Goal: Information Seeking & Learning: Understand process/instructions

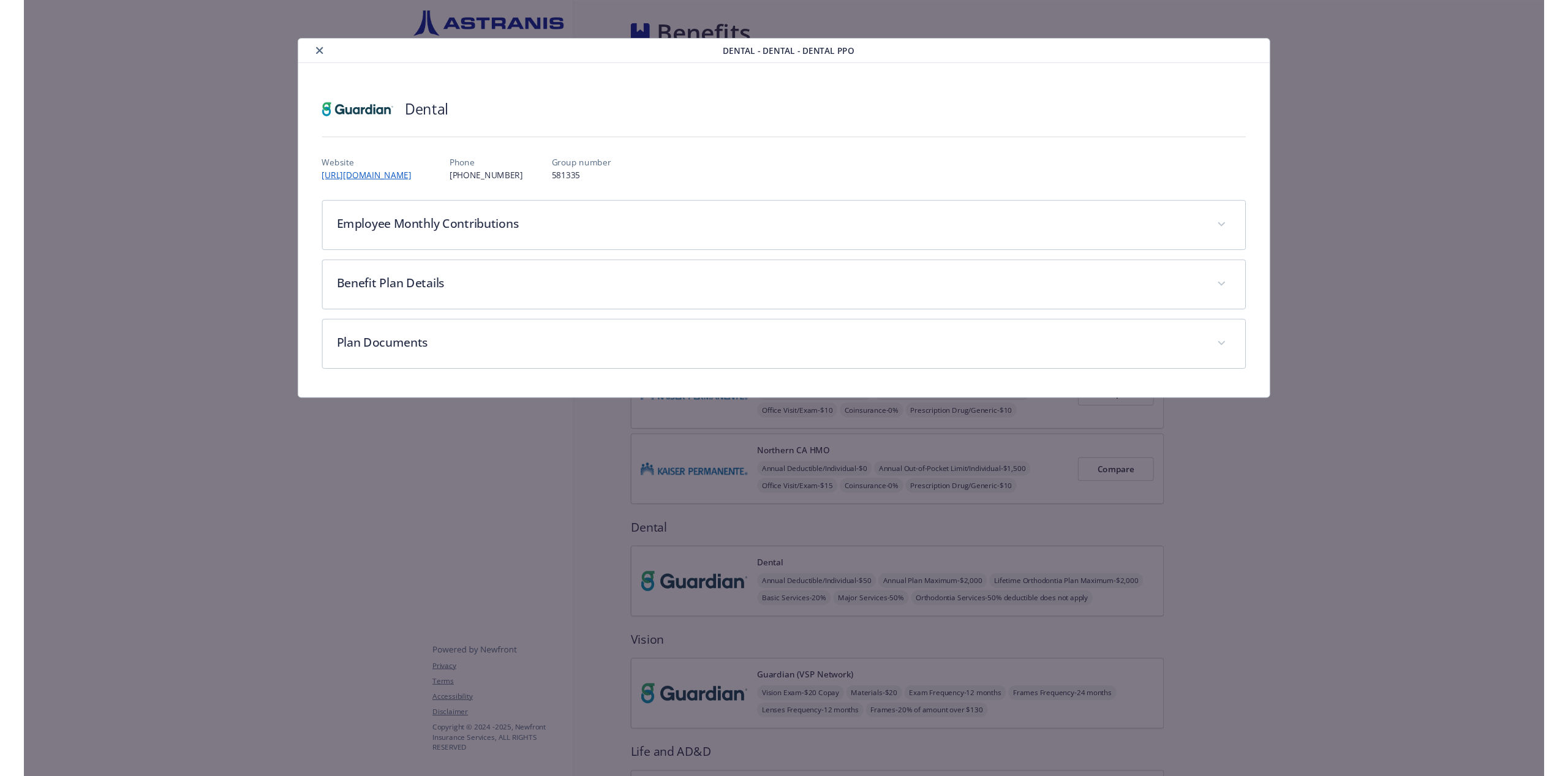
scroll to position [1, 0]
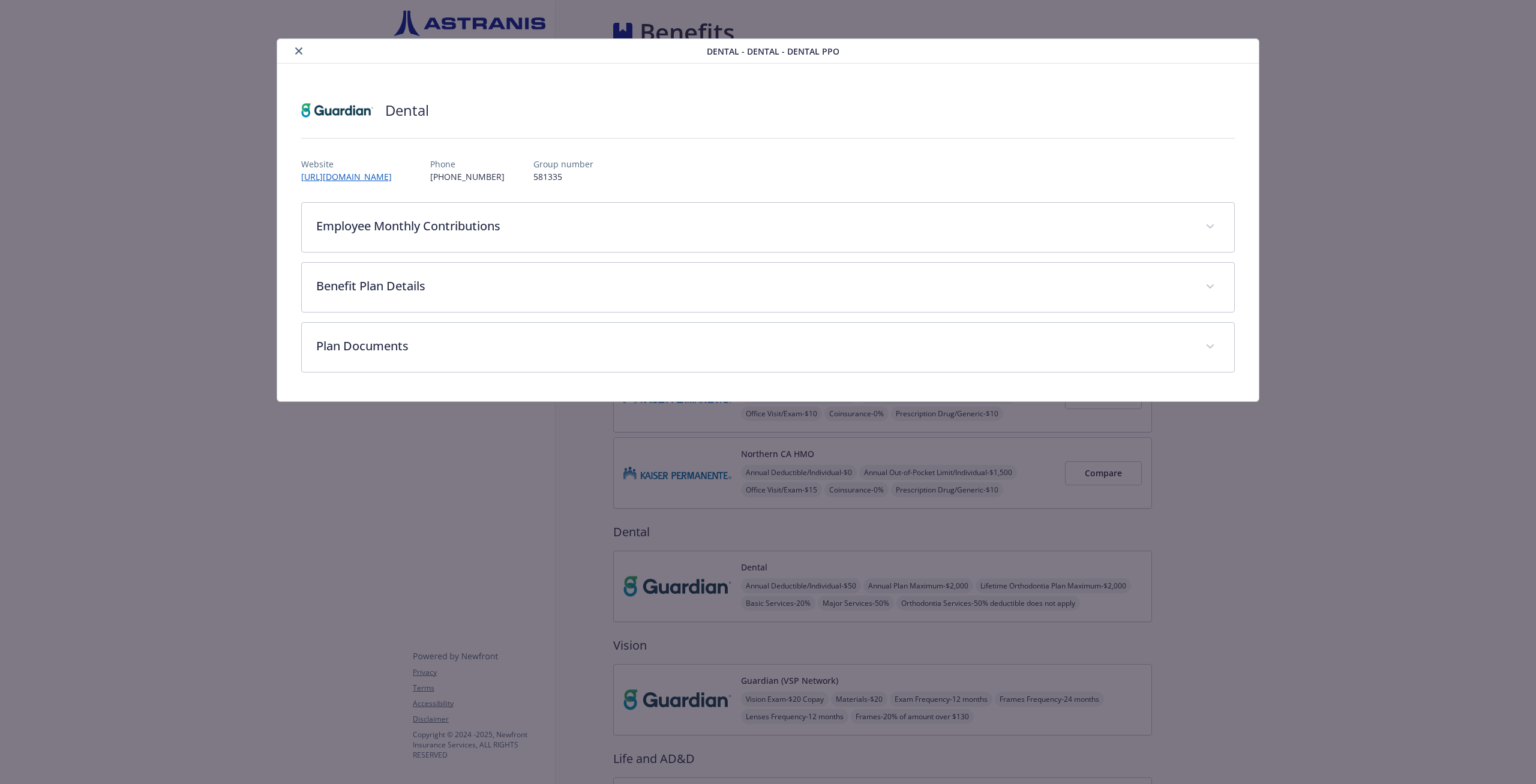
click at [193, 175] on div "Dental - Dental - Dental PPO Dental Website [URL][DOMAIN_NAME] Phone [PHONE_NUM…" at bounding box center [768, 220] width 1229 height 364
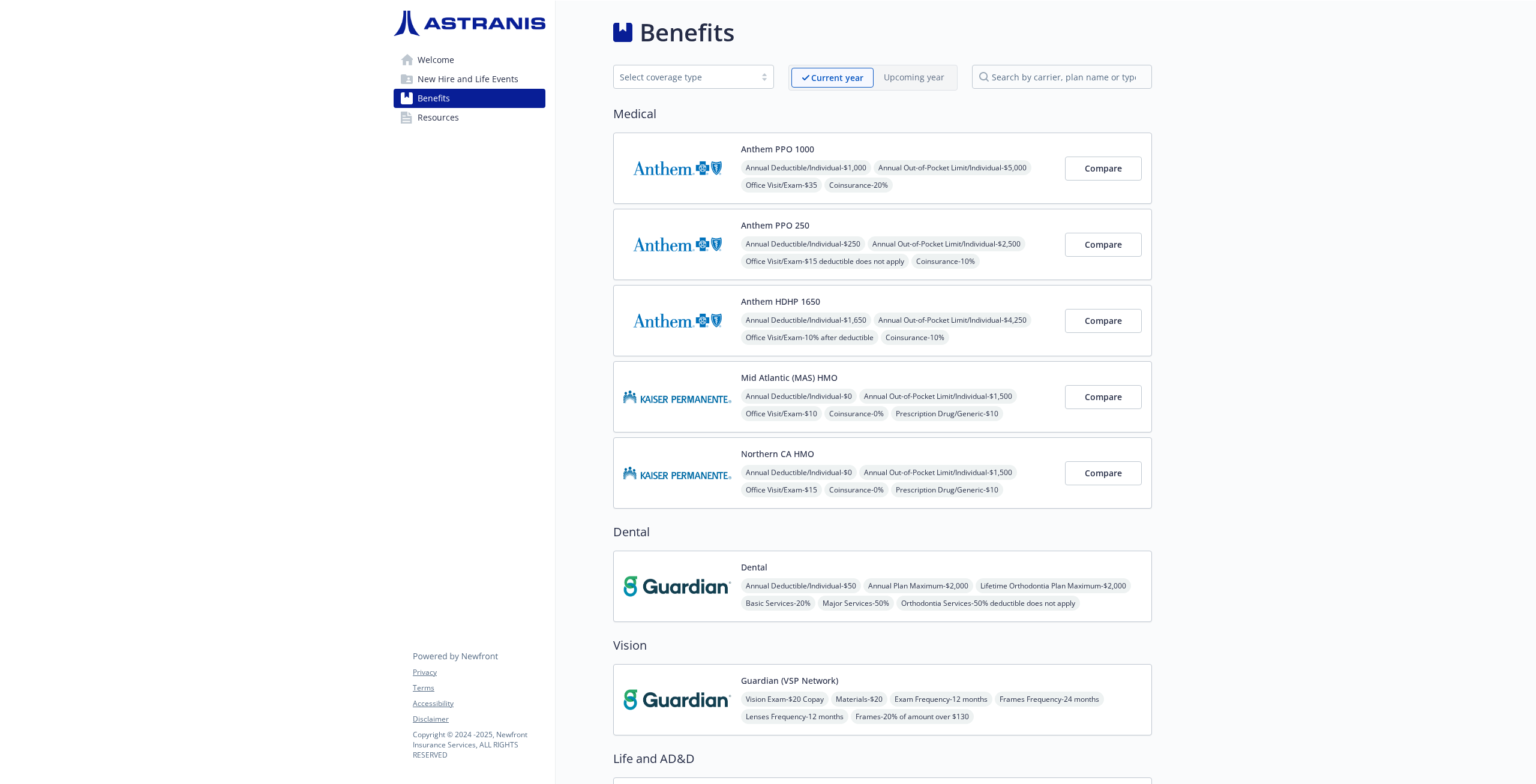
click at [435, 85] on span "New Hire and Life Events" at bounding box center [468, 79] width 101 height 19
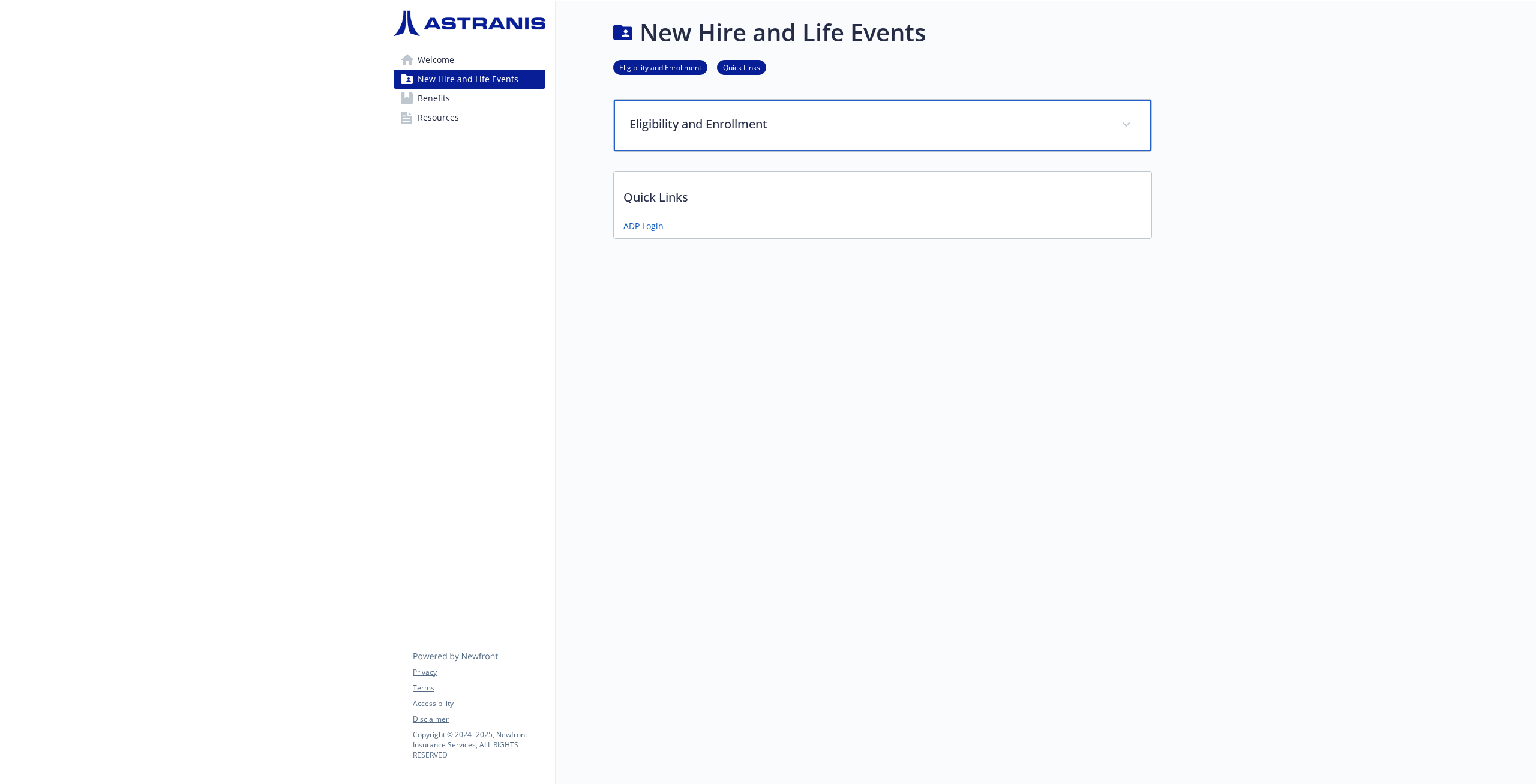
click at [740, 112] on div "Eligibility and Enrollment" at bounding box center [882, 125] width 538 height 52
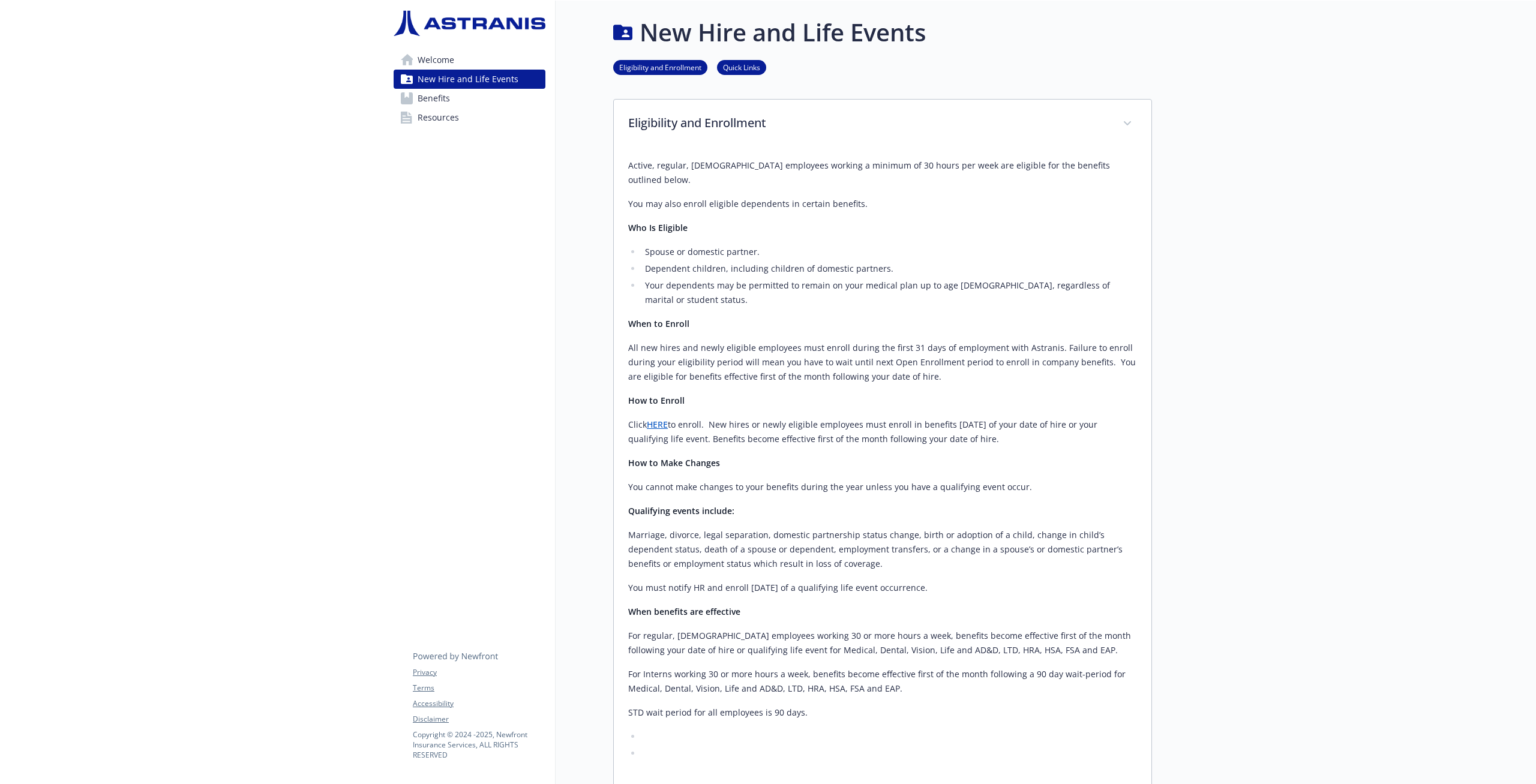
drag, startPoint x: 757, startPoint y: 507, endPoint x: 971, endPoint y: 561, distance: 220.7
click at [971, 561] on div "Active, regular, [DEMOGRAPHIC_DATA] employees working a minimum of 30 hours per…" at bounding box center [882, 459] width 509 height 603
click at [973, 581] on p "You must notify HR and enroll [DATE] of a qualifying life event occurrence." at bounding box center [882, 588] width 509 height 15
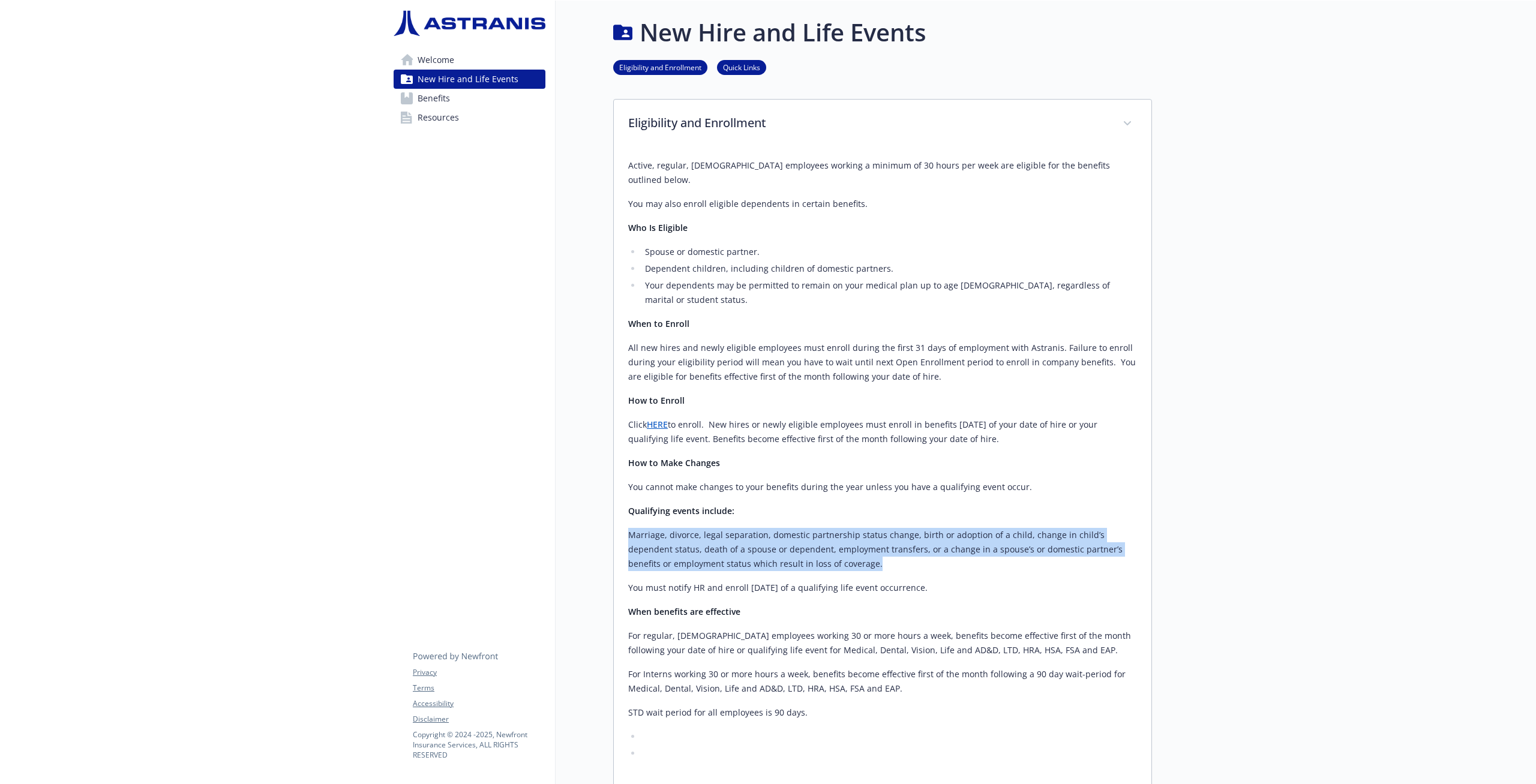
drag, startPoint x: 858, startPoint y: 531, endPoint x: 626, endPoint y: 503, distance: 233.7
click at [626, 503] on div "Active, regular, [DEMOGRAPHIC_DATA] employees working a minimum of 30 hours per…" at bounding box center [882, 471] width 538 height 646
click at [435, 98] on span "Benefits" at bounding box center [434, 98] width 32 height 19
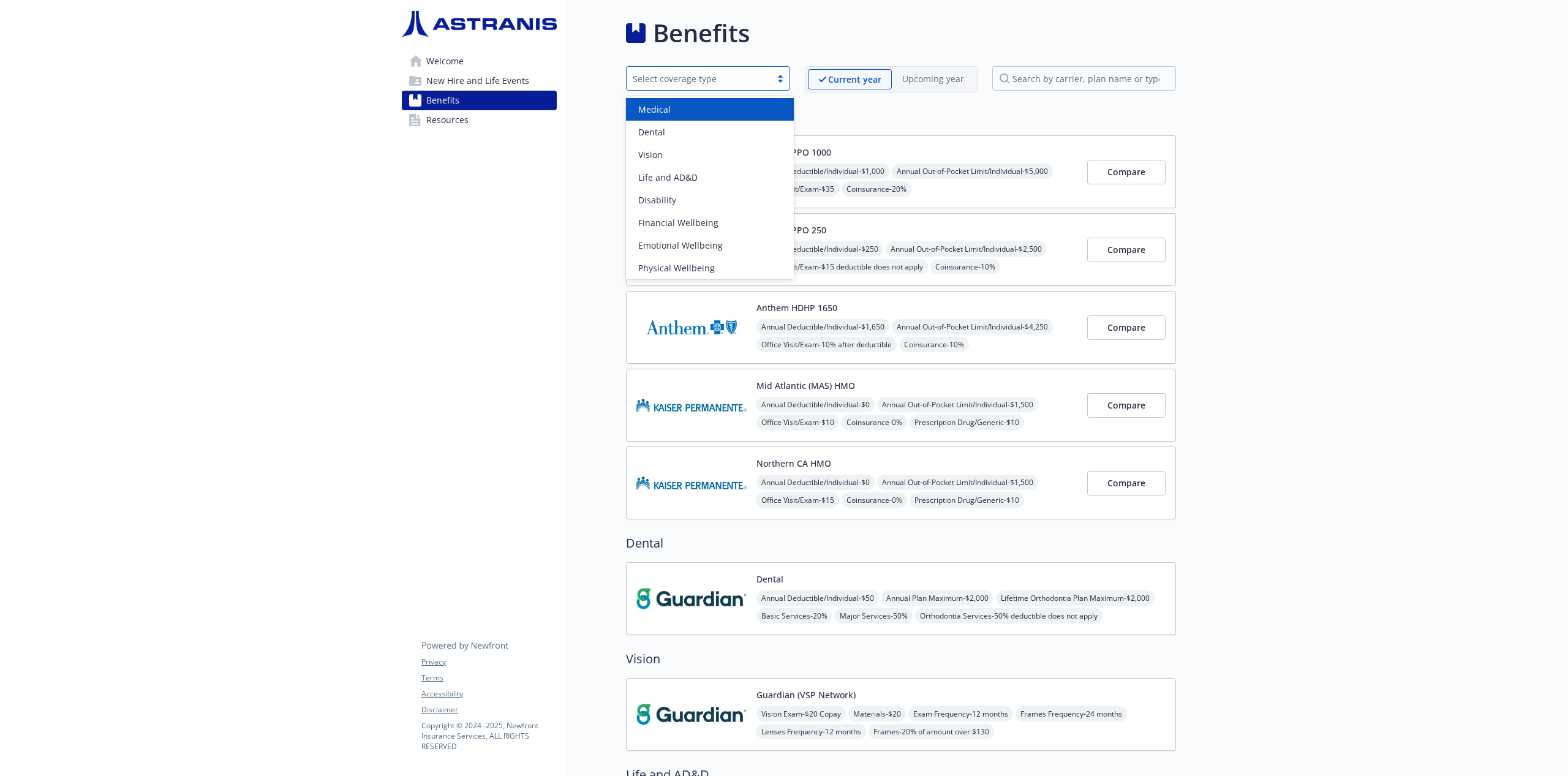
click at [762, 83] on div "Select coverage type" at bounding box center [699, 78] width 132 height 13
click at [569, 177] on div "Benefits option Medical focused, 1 of 8. 8 results available. Use Up and Down t…" at bounding box center [872, 789] width 609 height 1578
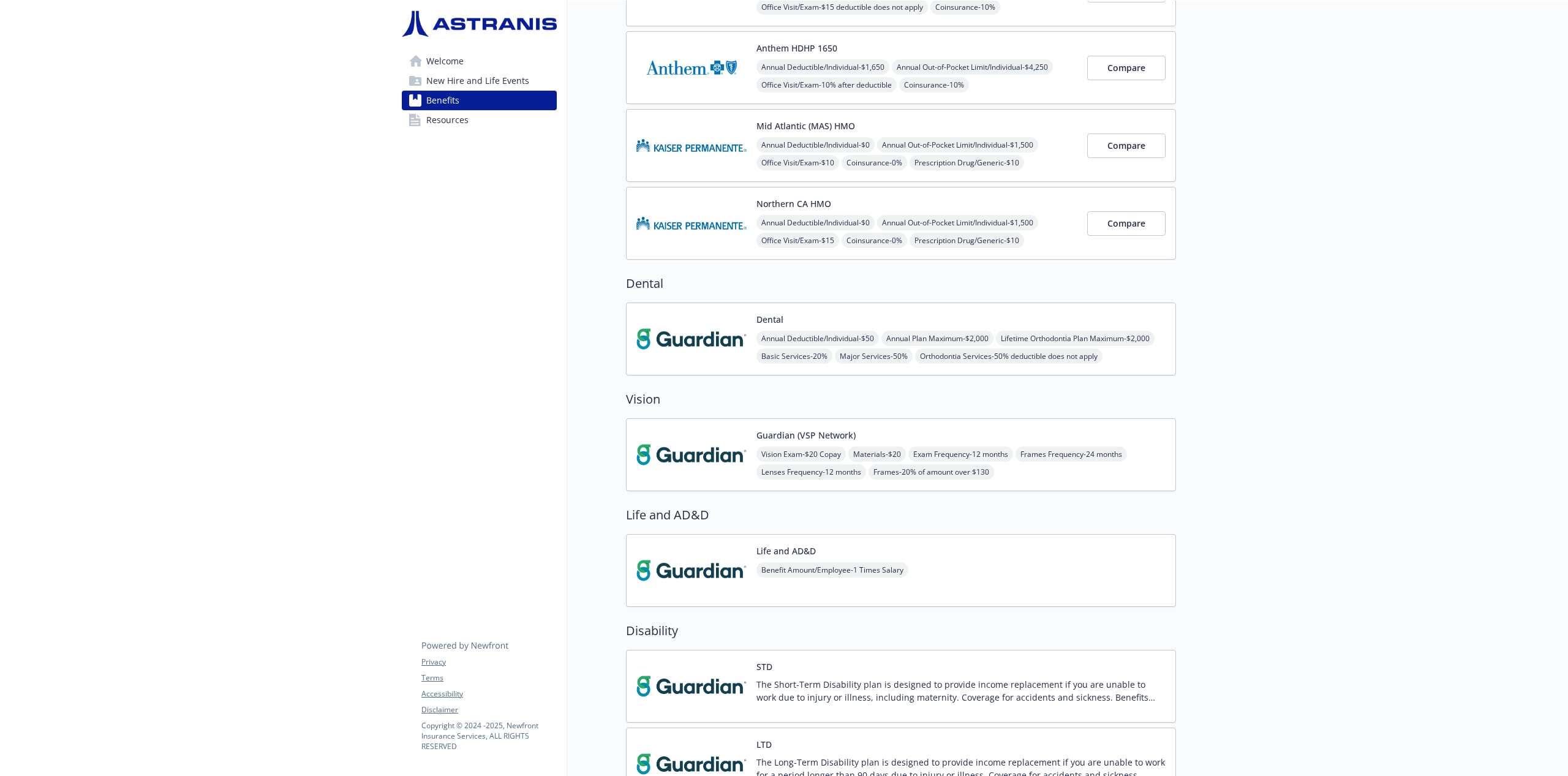
scroll to position [251, 0]
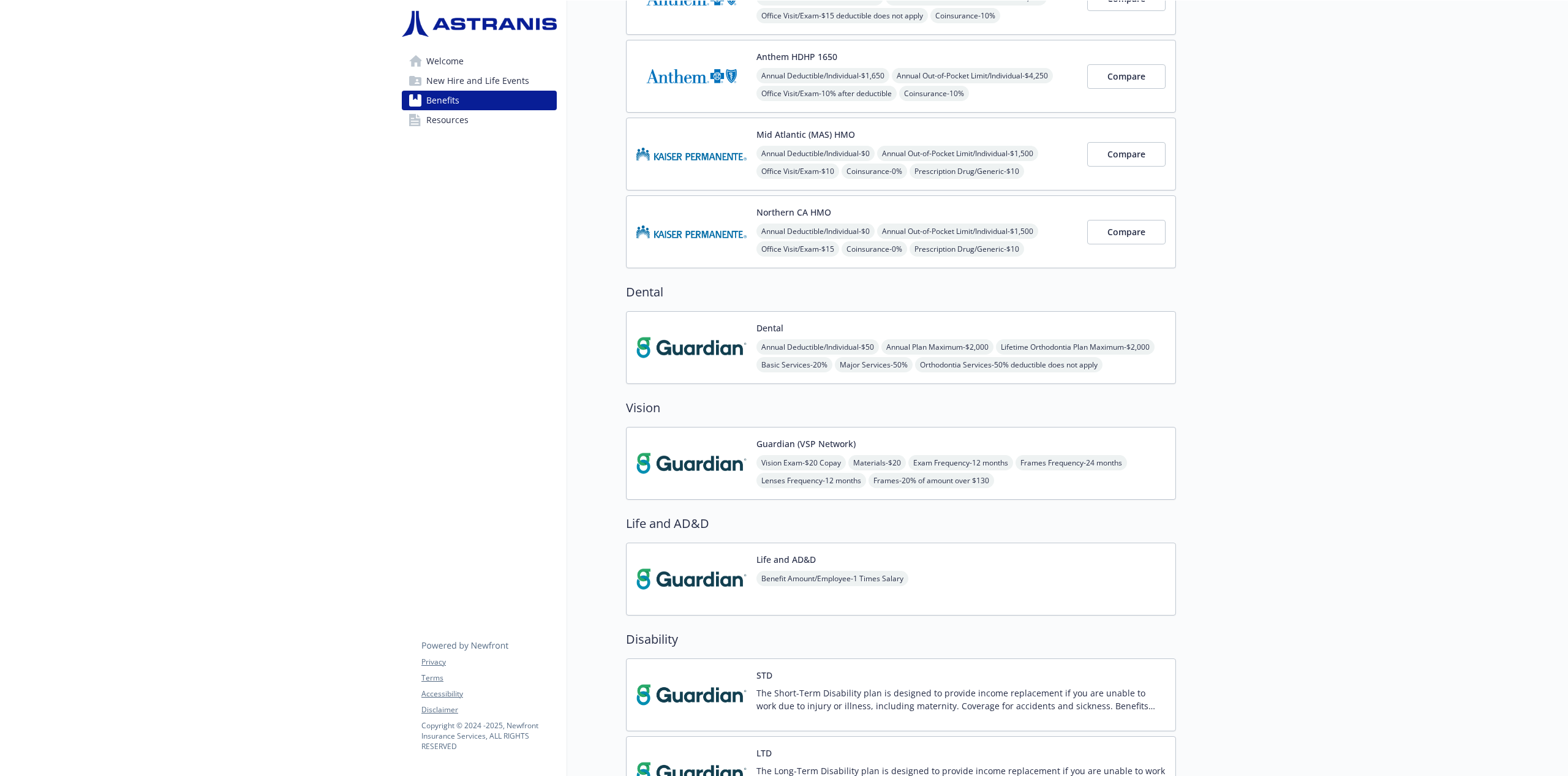
click at [459, 124] on span "Resources" at bounding box center [447, 120] width 42 height 19
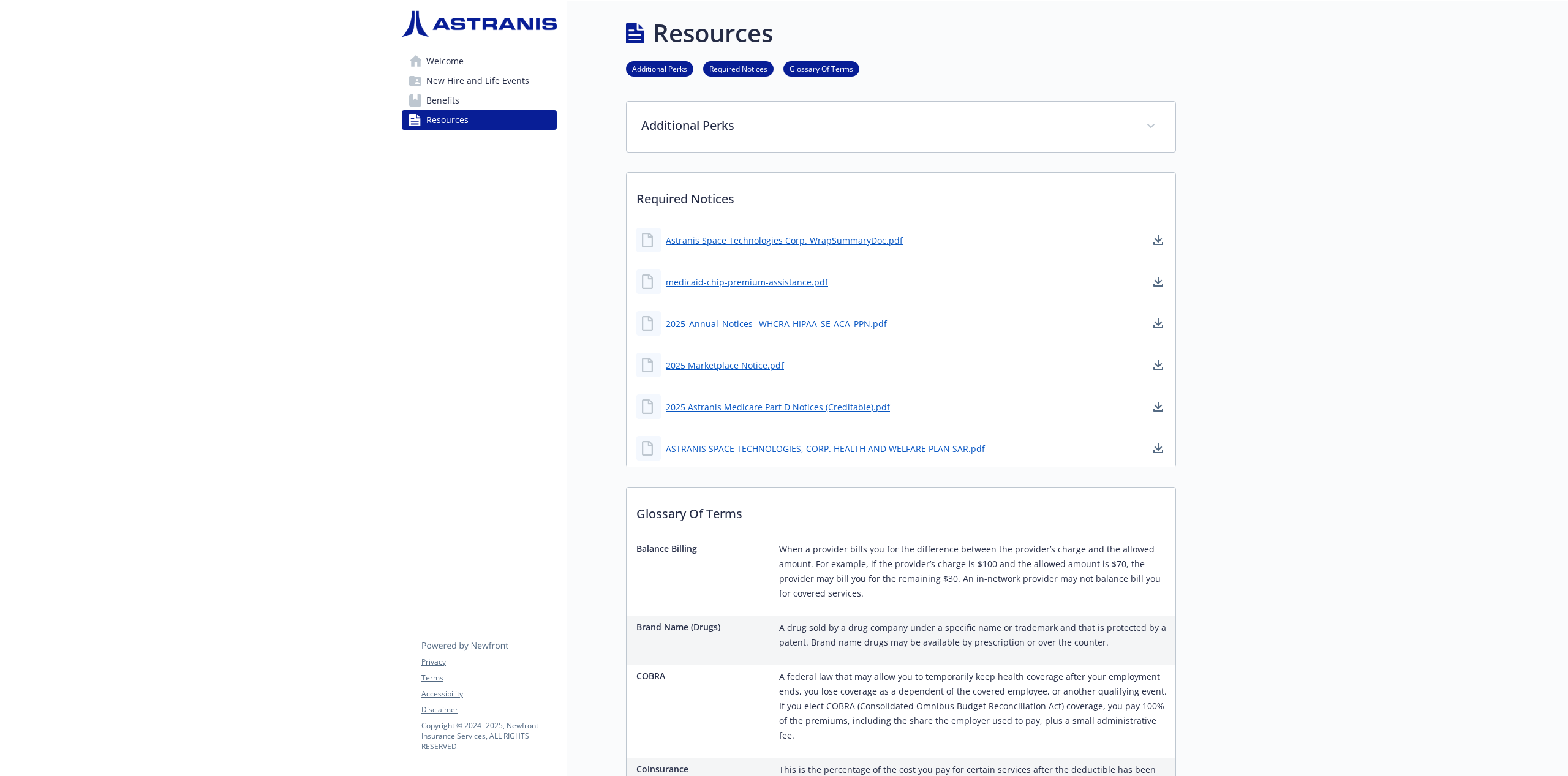
click at [443, 96] on span "Benefits" at bounding box center [443, 100] width 33 height 19
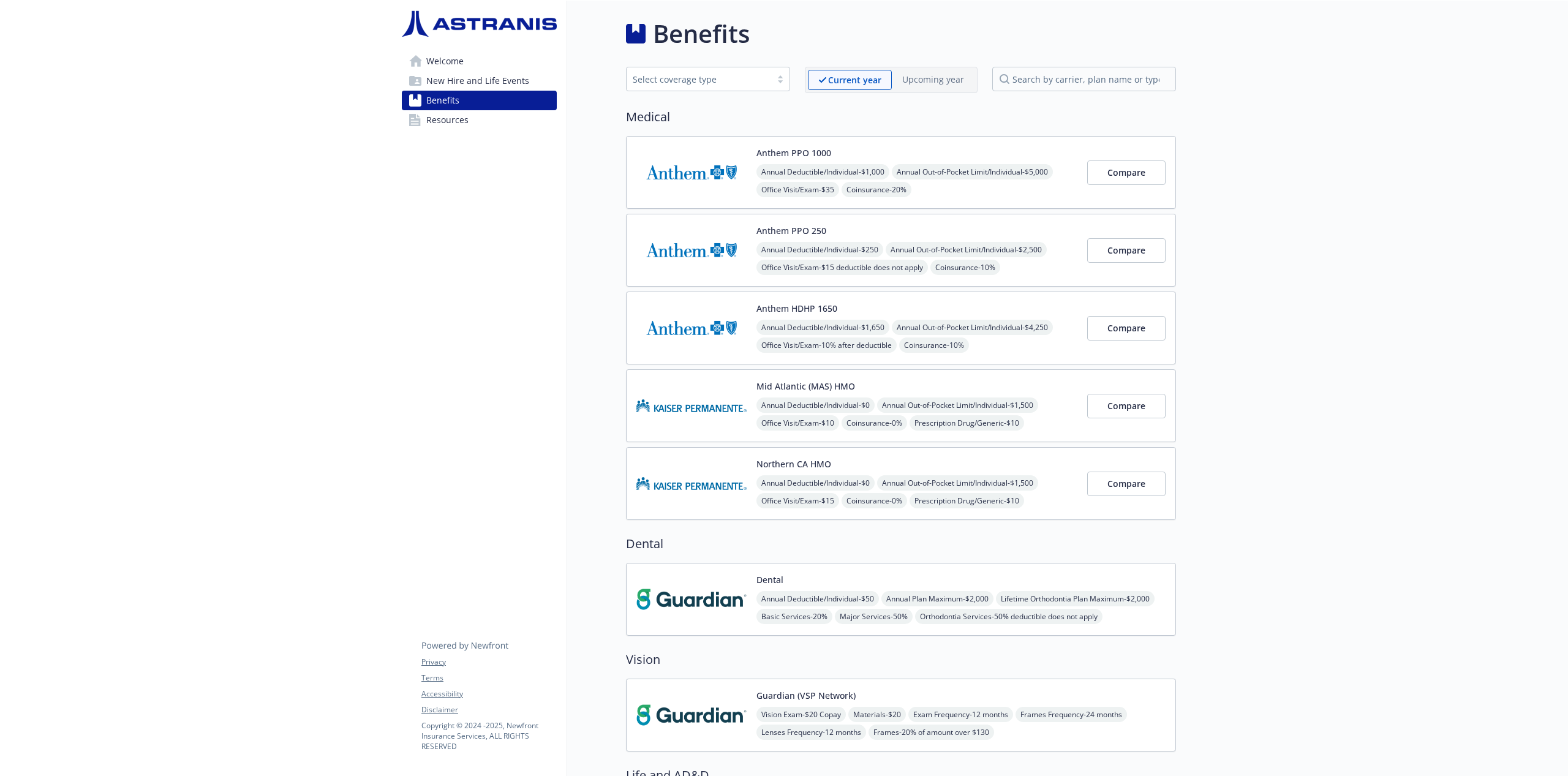
click at [771, 80] on div "Select coverage type" at bounding box center [698, 79] width 144 height 16
click at [594, 187] on div "Benefits Select coverage type Current year Upcoming year Medical Anthem PPO 100…" at bounding box center [872, 789] width 609 height 1578
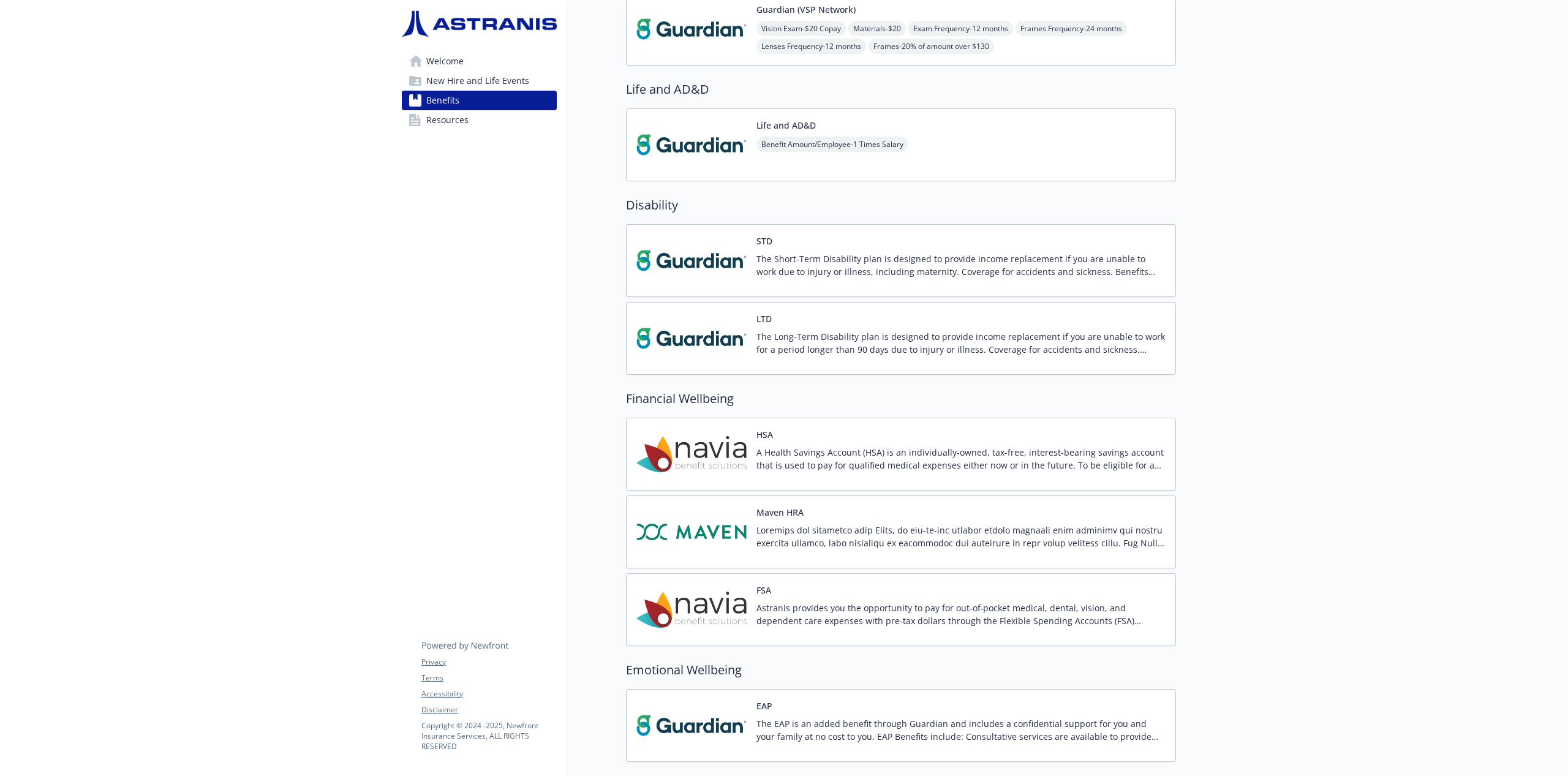
scroll to position [869, 0]
